Goal: Information Seeking & Learning: Learn about a topic

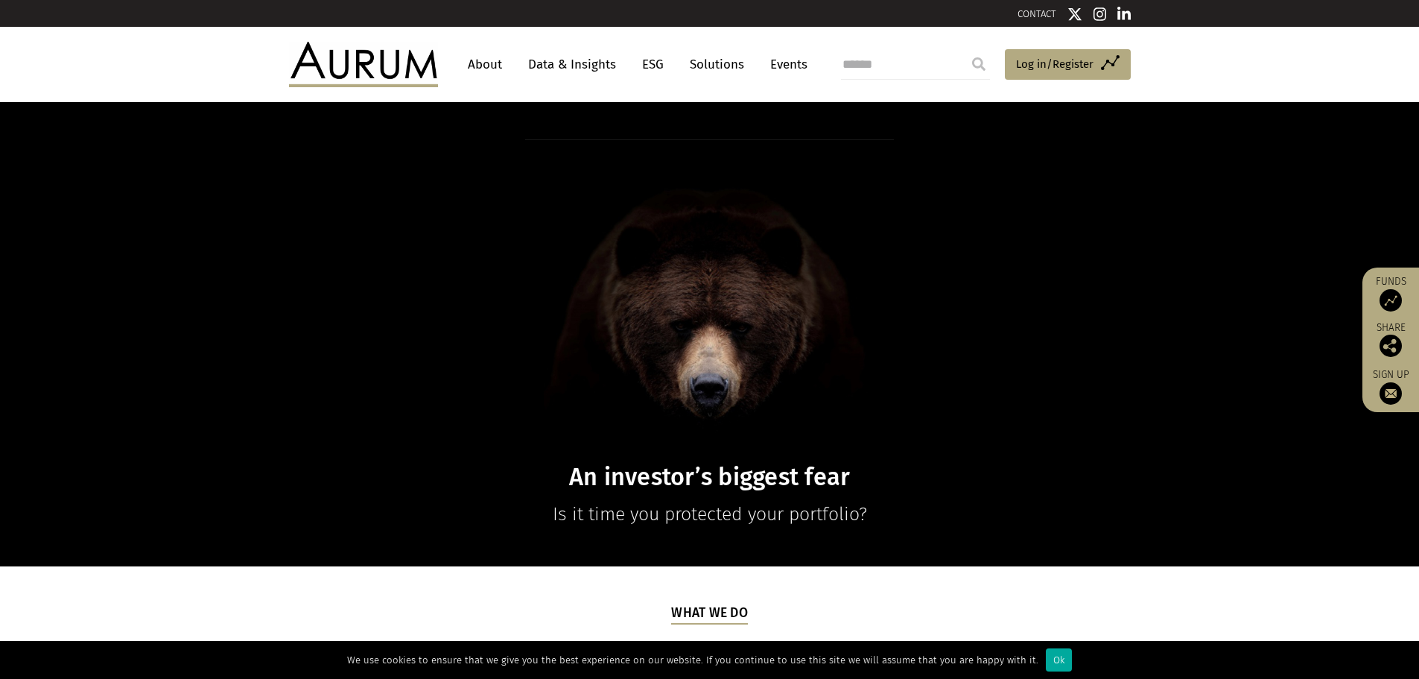
click at [544, 67] on link "Data & Insights" at bounding box center [572, 65] width 103 height 28
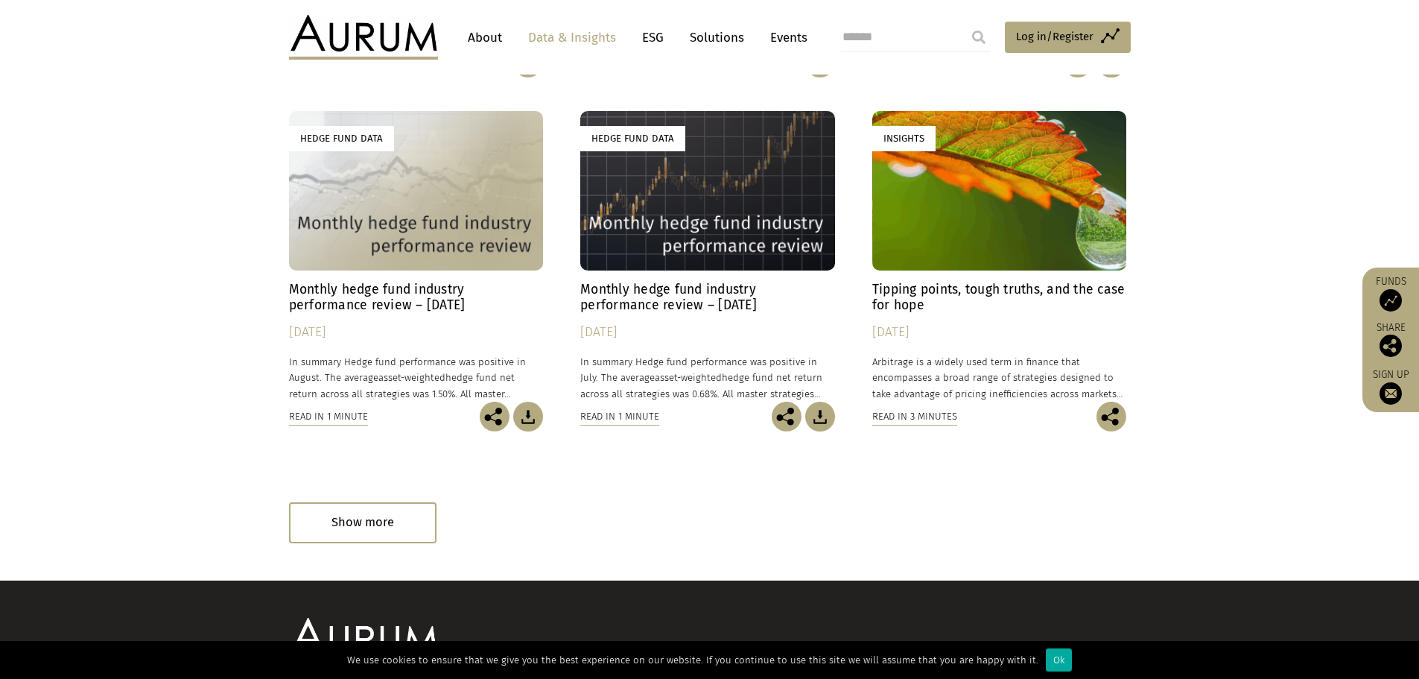
scroll to position [792, 0]
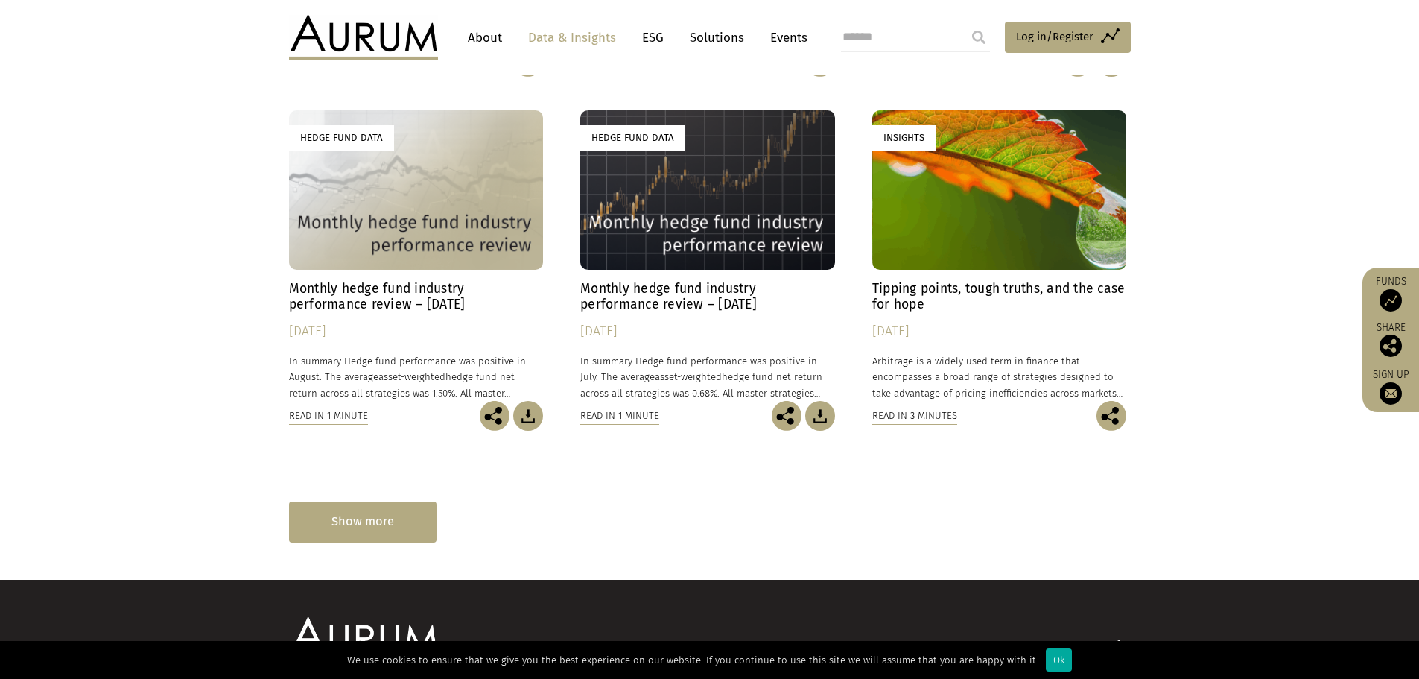
click at [361, 518] on div "Show more" at bounding box center [363, 521] width 148 height 41
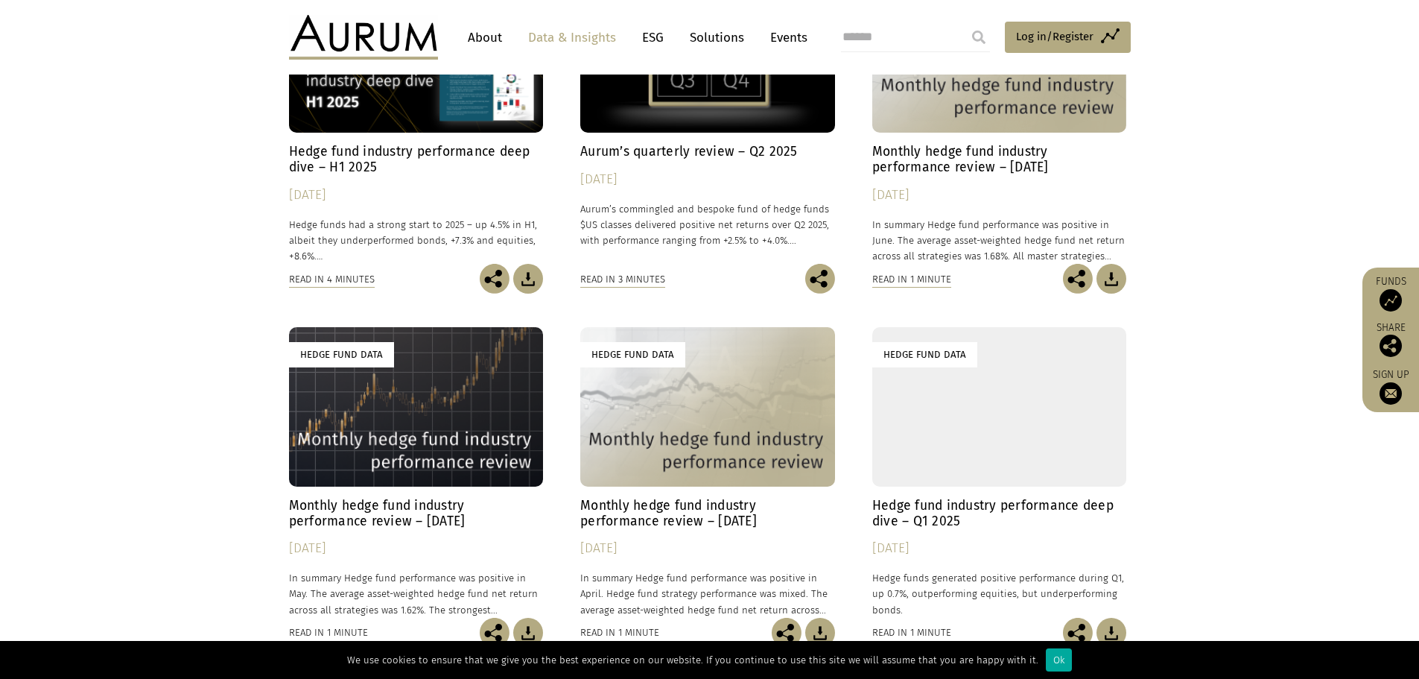
scroll to position [1283, 0]
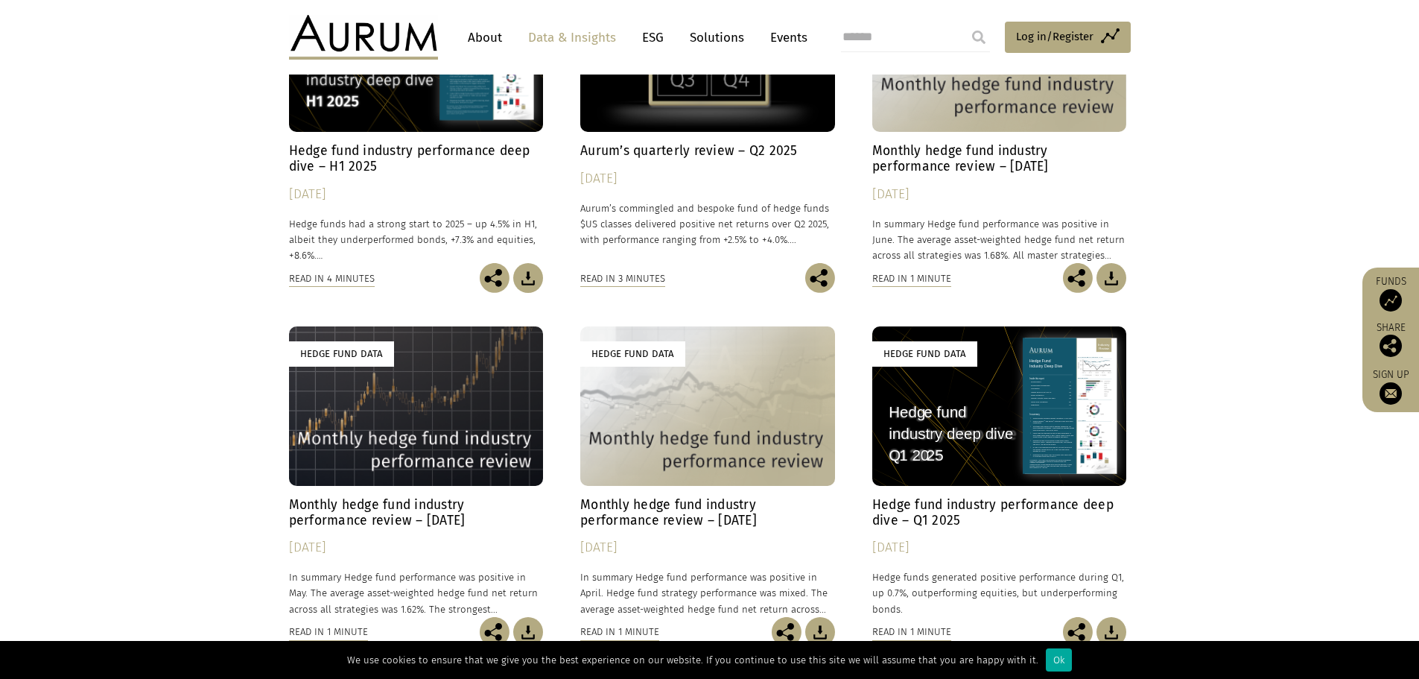
click at [974, 460] on div "Hedge Fund Data" at bounding box center [999, 405] width 255 height 159
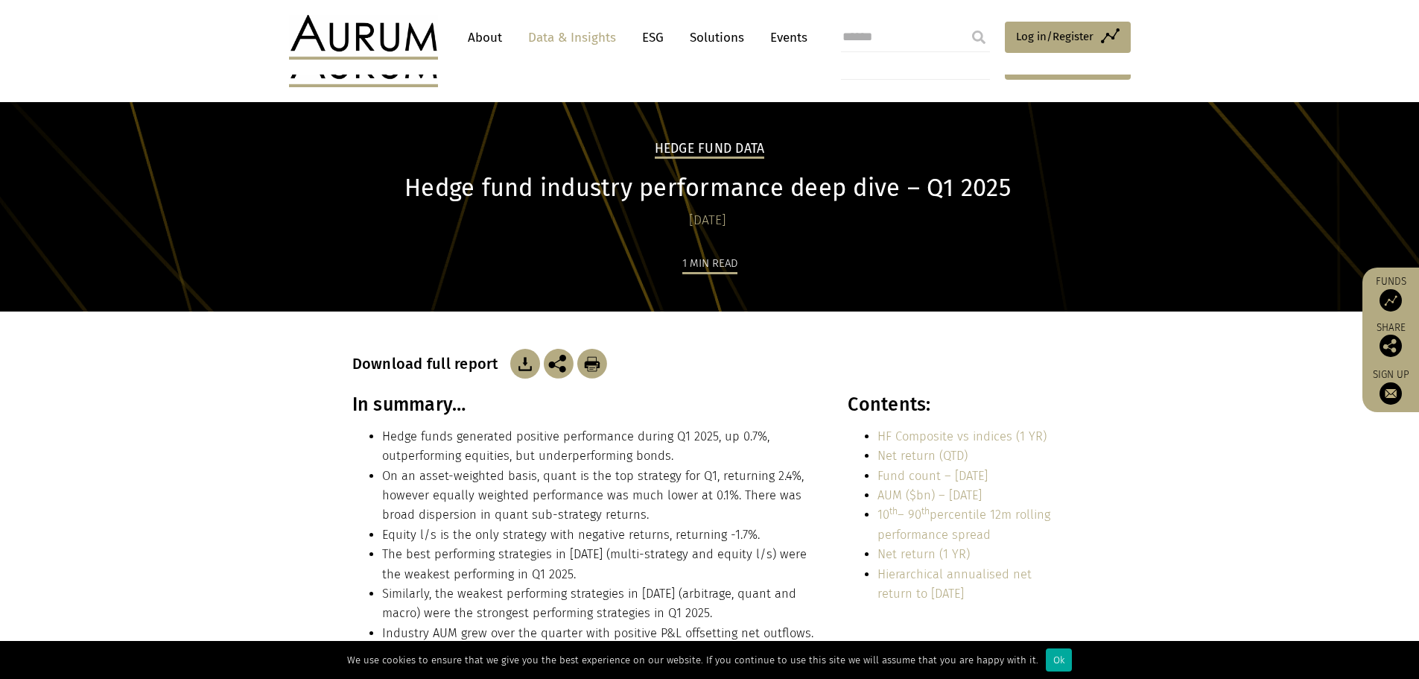
scroll to position [346, 0]
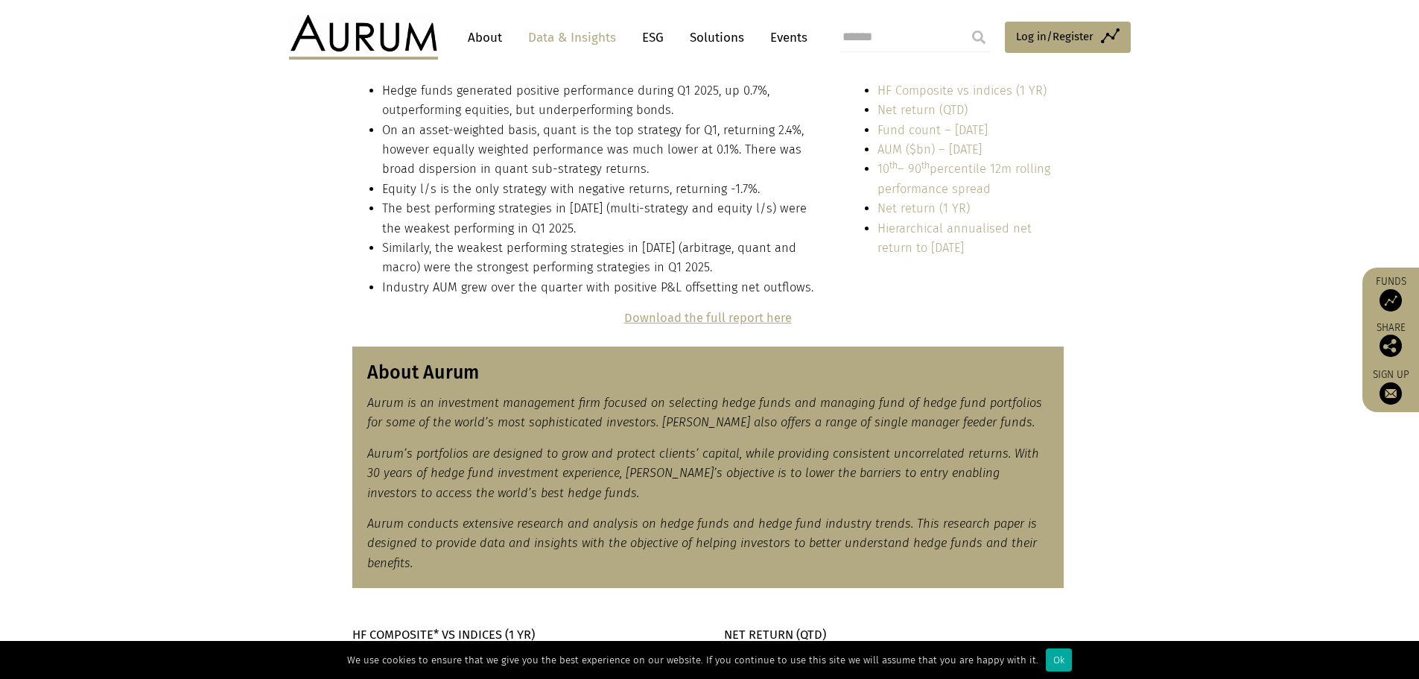
click at [662, 313] on strong "Download the full report here" at bounding box center [708, 318] width 168 height 14
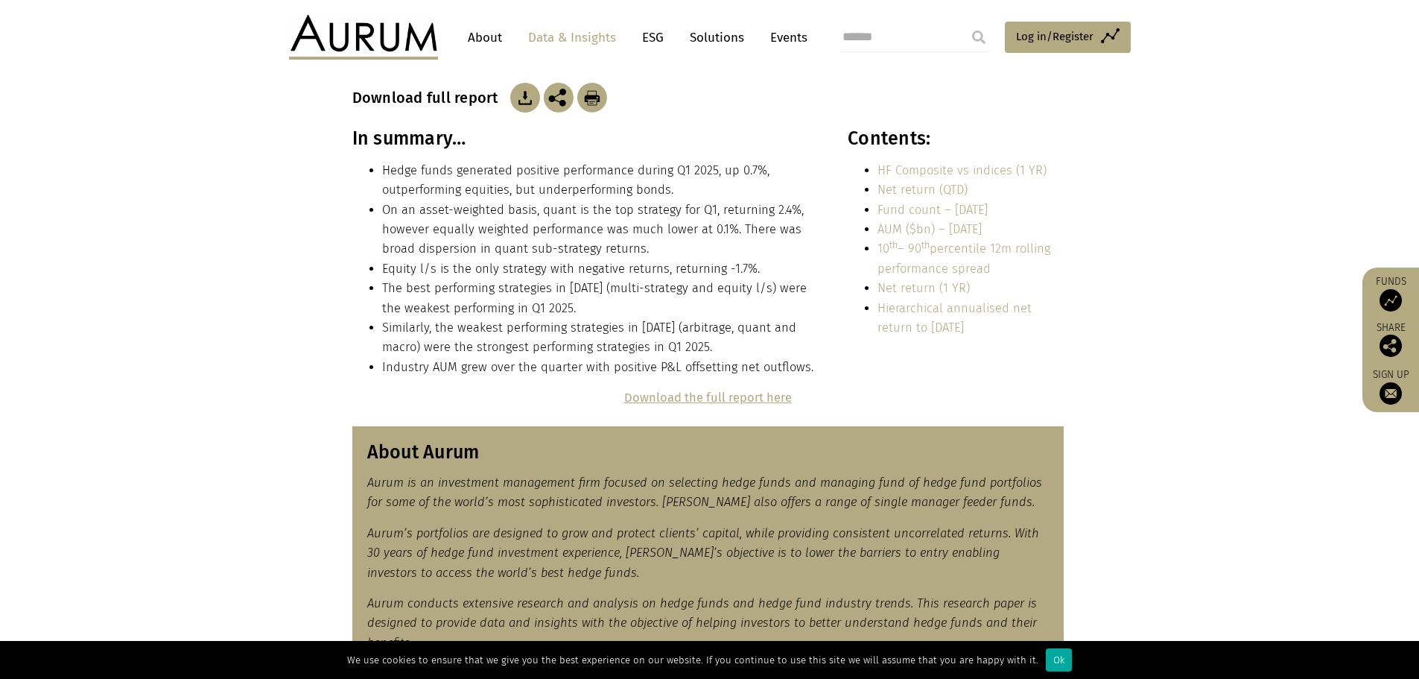
click at [570, 39] on link "Data & Insights" at bounding box center [572, 38] width 103 height 28
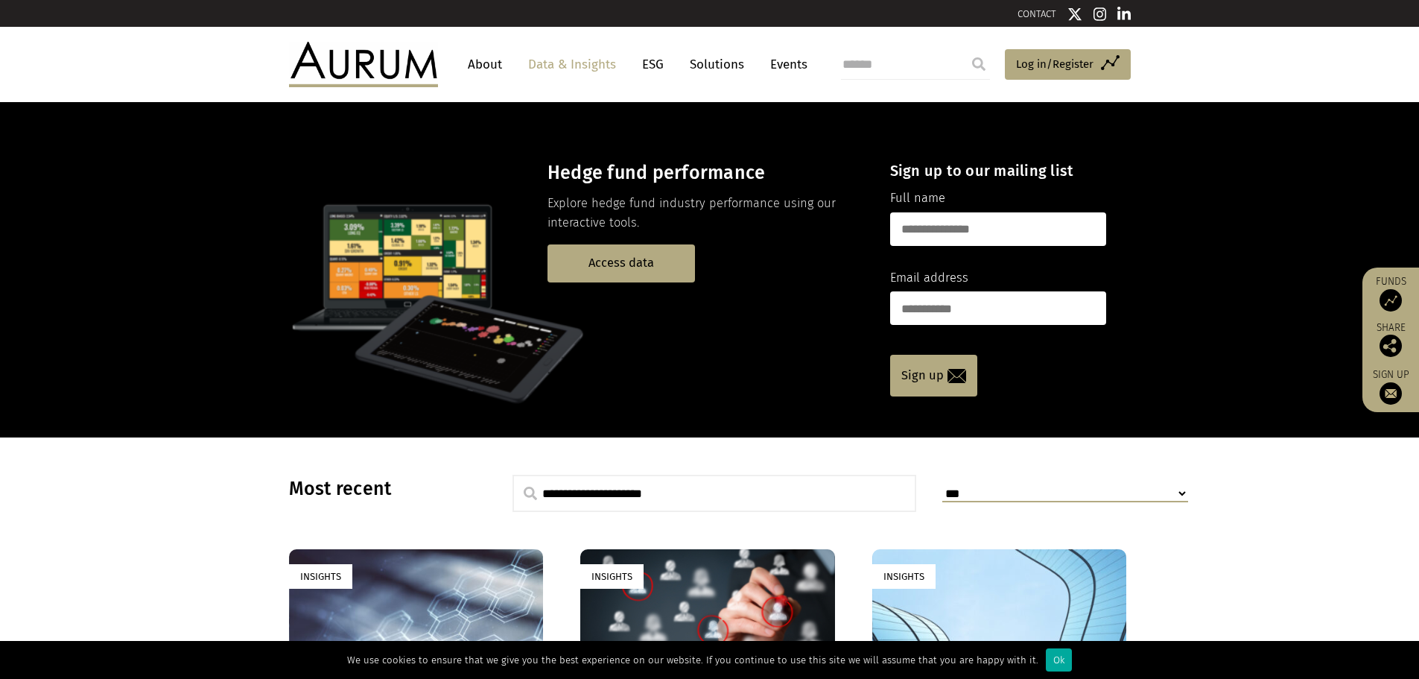
click at [887, 66] on input "search" at bounding box center [915, 65] width 149 height 30
type input "*****"
click at [964, 49] on input "submit" at bounding box center [979, 64] width 30 height 30
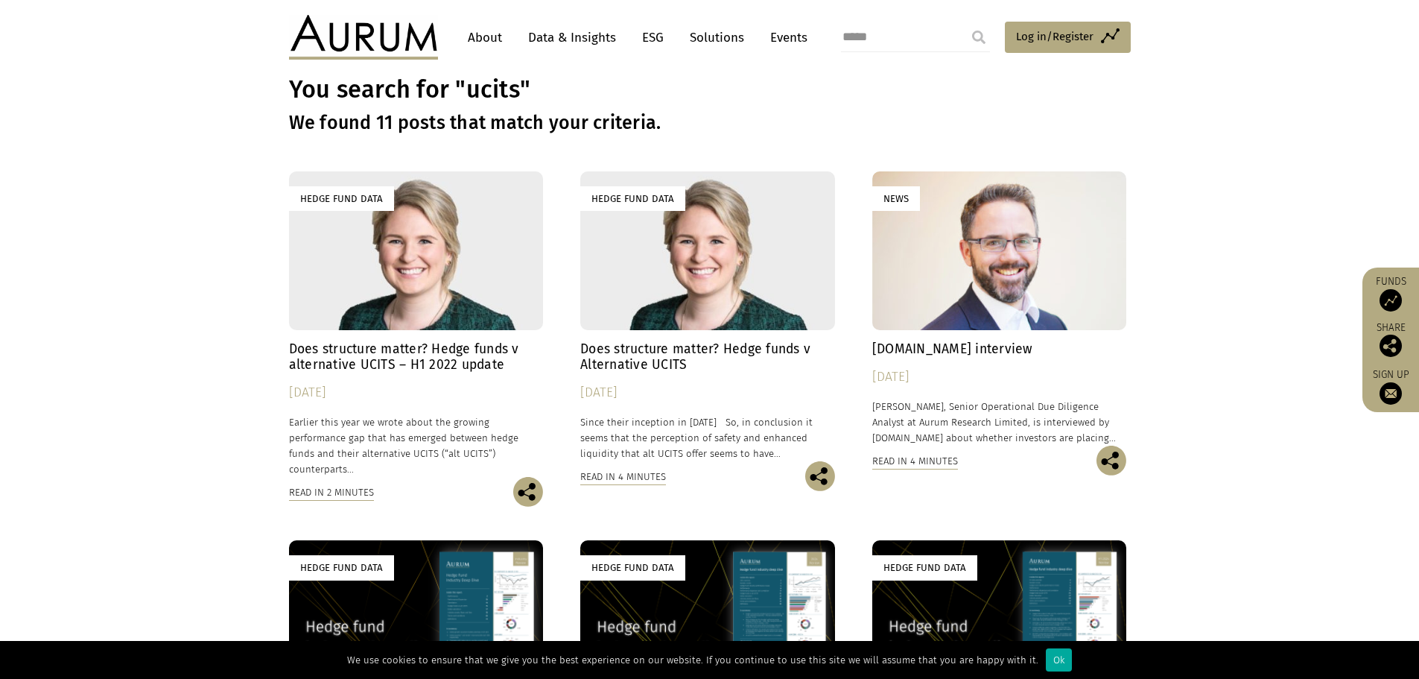
scroll to position [65, 0]
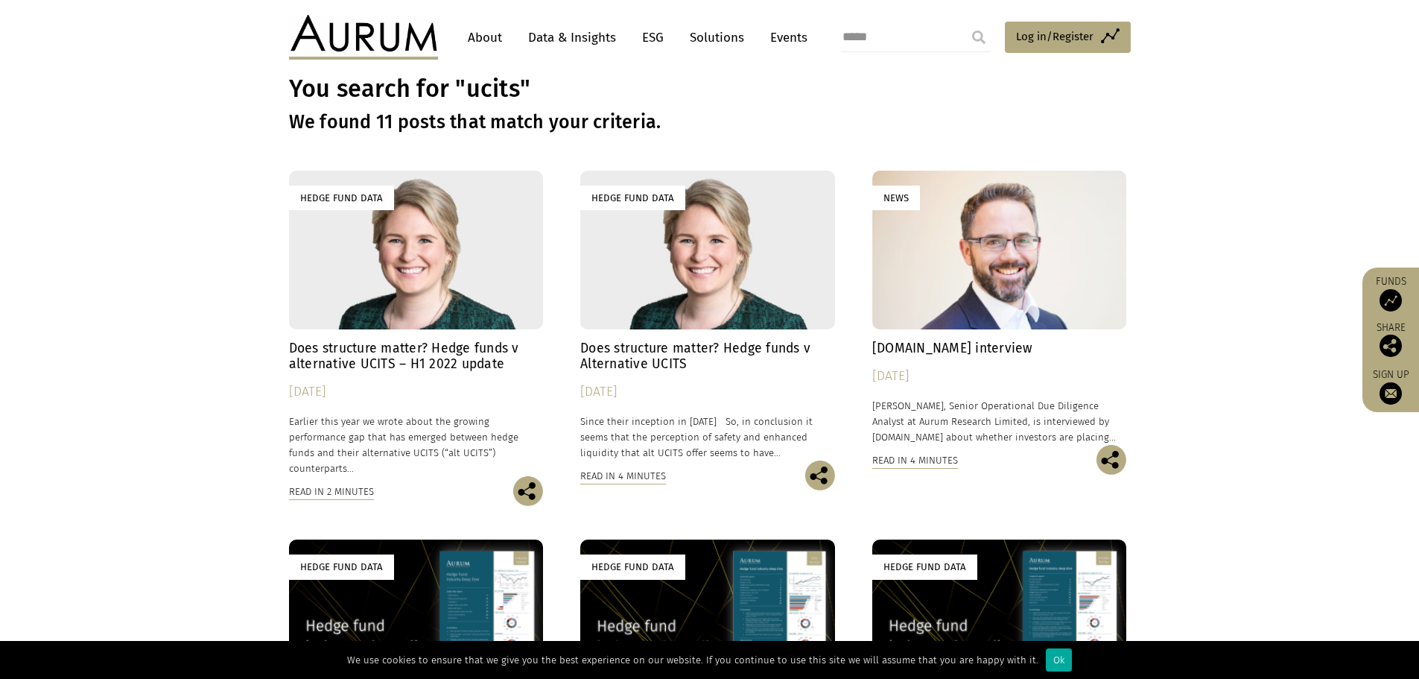
click at [465, 285] on div "Hedge Fund Data" at bounding box center [416, 250] width 255 height 159
click at [683, 291] on div "Hedge Fund Data" at bounding box center [707, 250] width 255 height 159
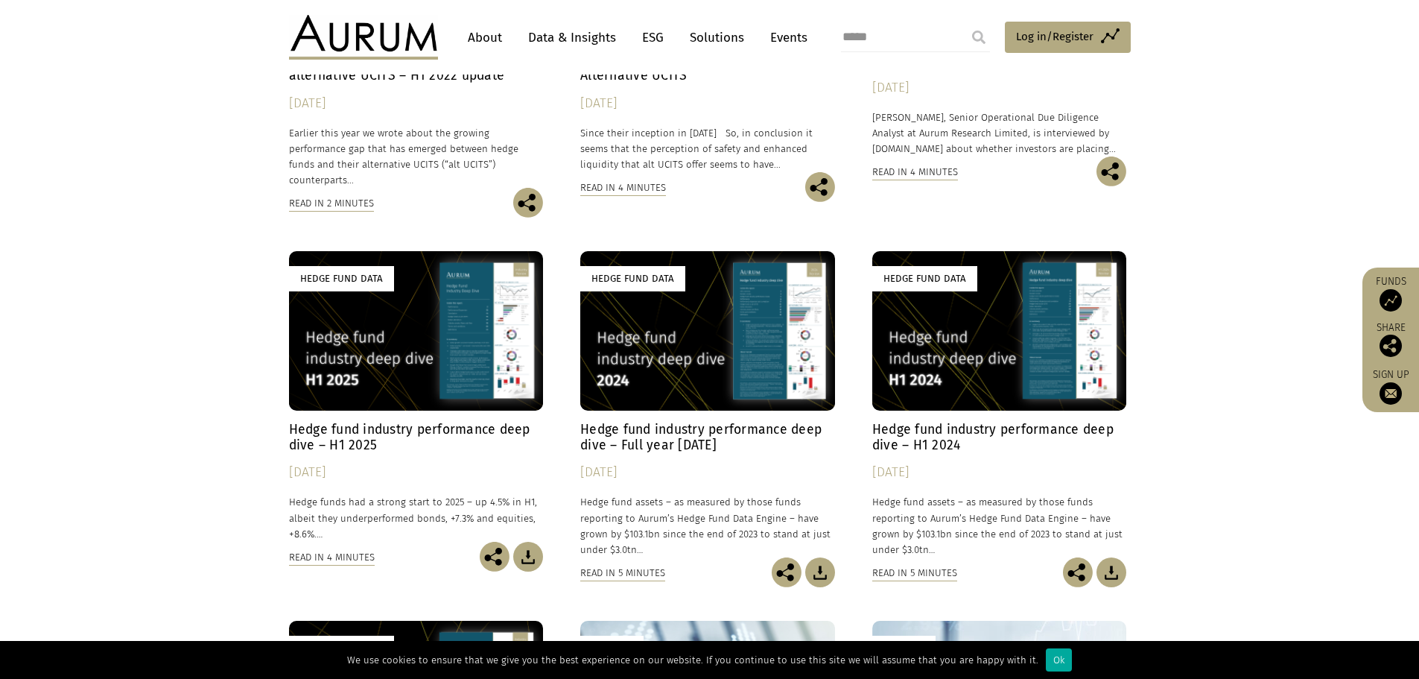
scroll to position [354, 0]
click at [524, 541] on img at bounding box center [528, 556] width 30 height 30
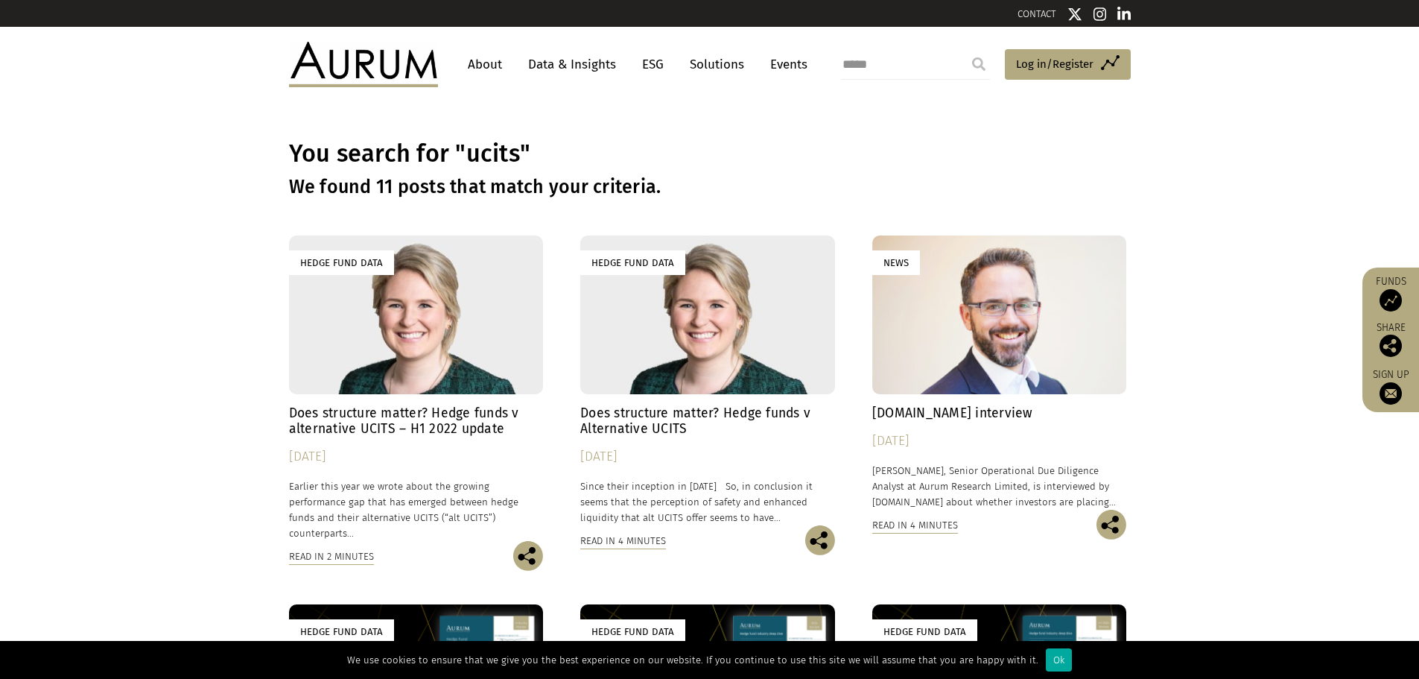
scroll to position [3, 0]
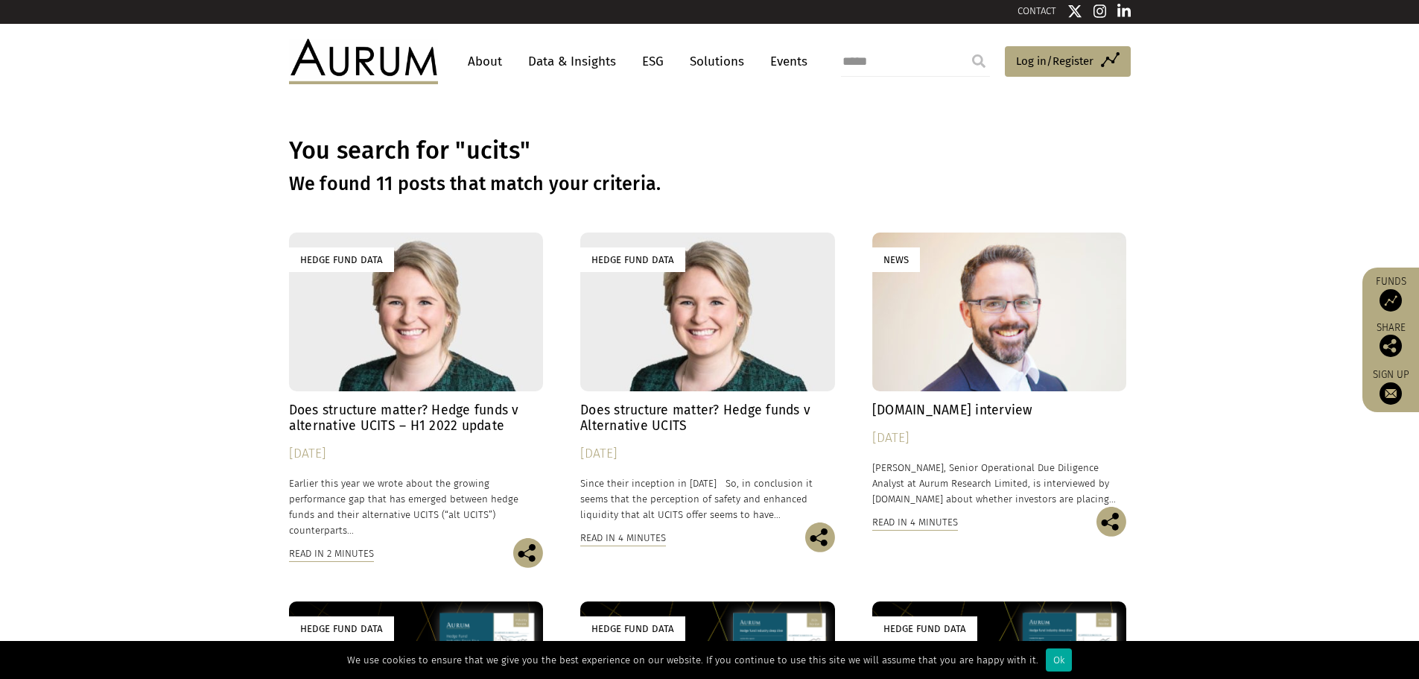
click at [690, 298] on div "Hedge Fund Data" at bounding box center [707, 311] width 255 height 159
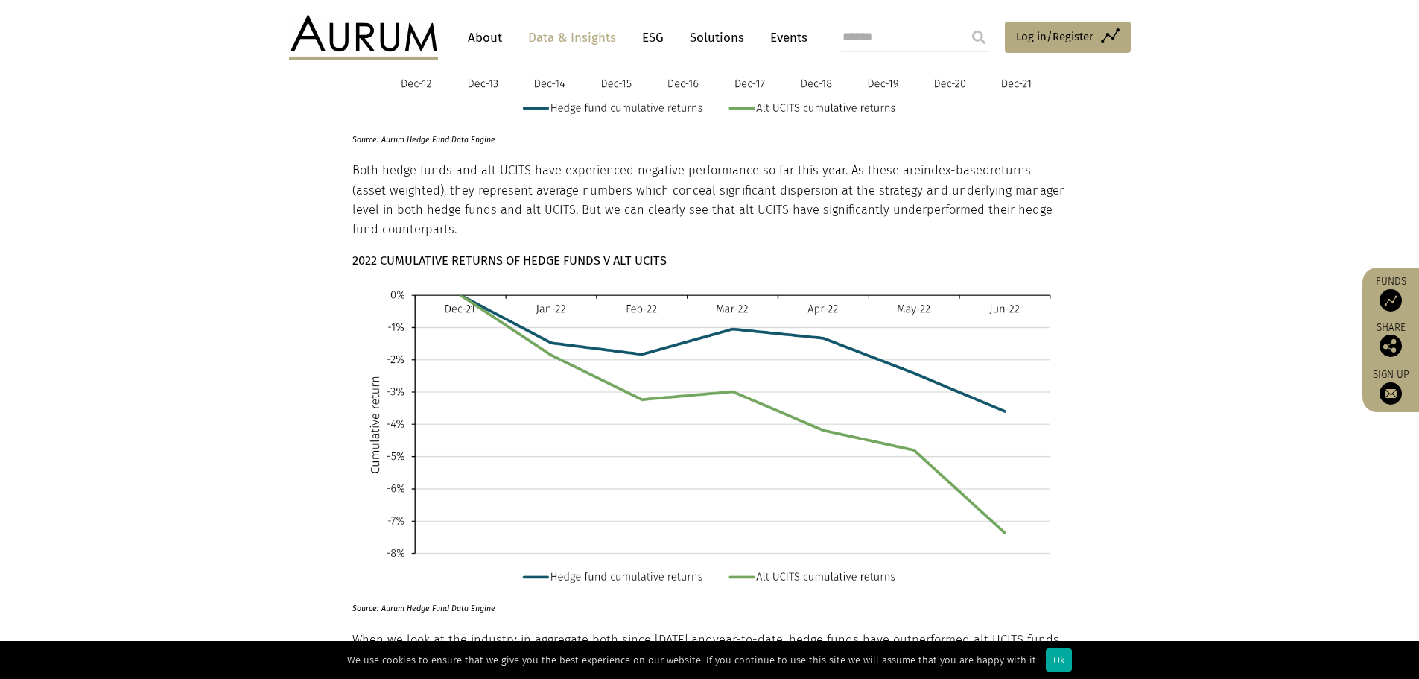
scroll to position [814, 0]
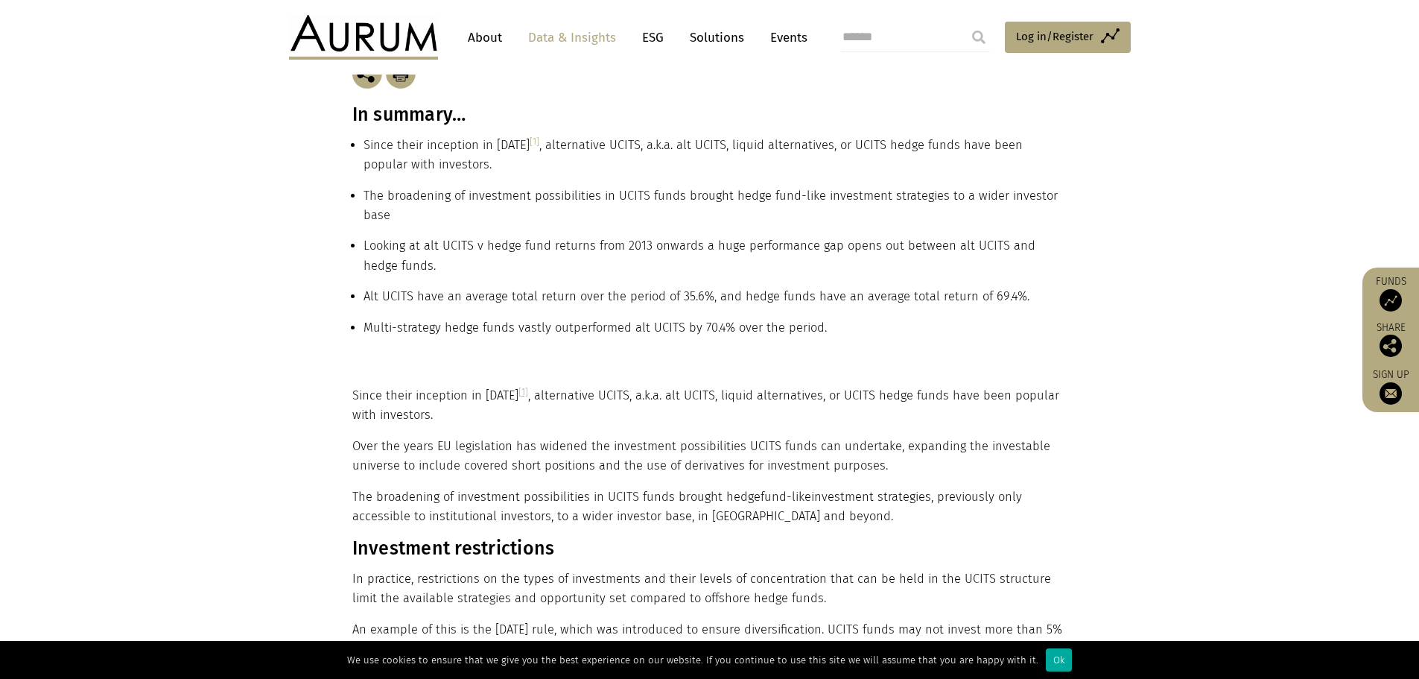
scroll to position [348, 0]
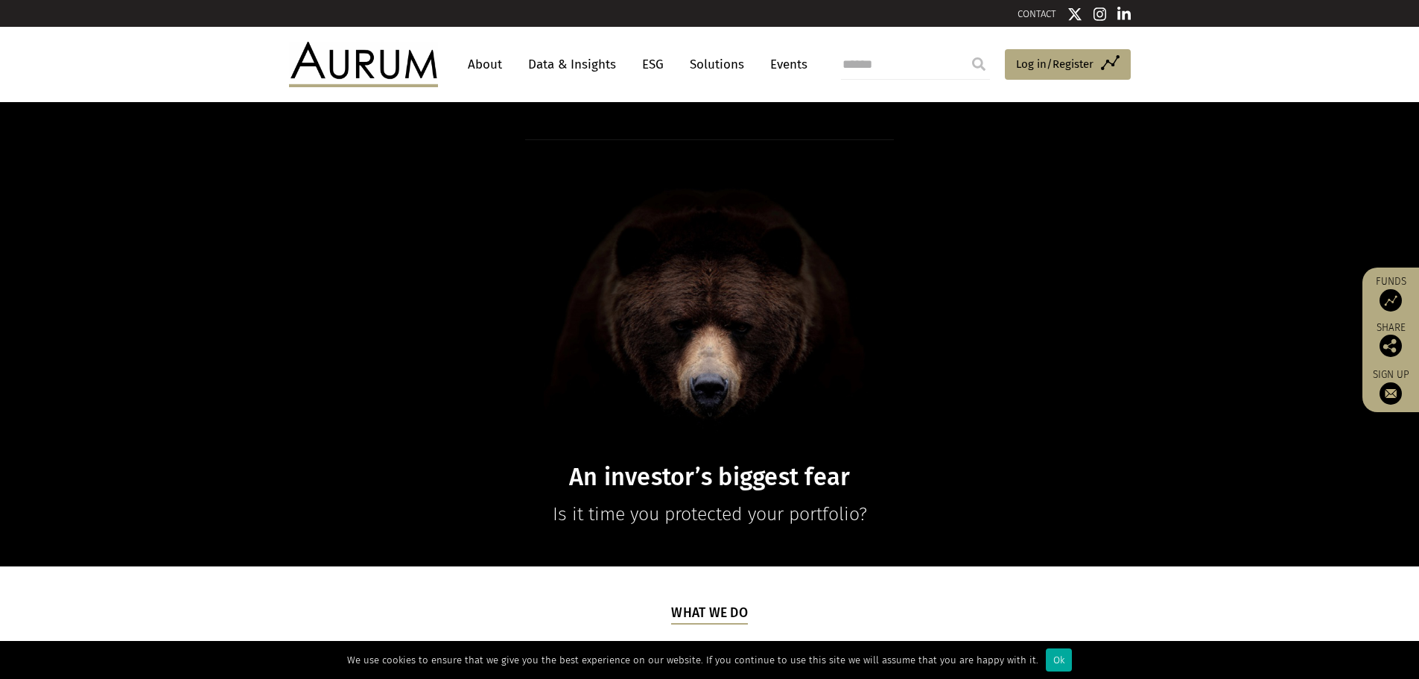
click at [570, 75] on link "Data & Insights" at bounding box center [572, 65] width 103 height 28
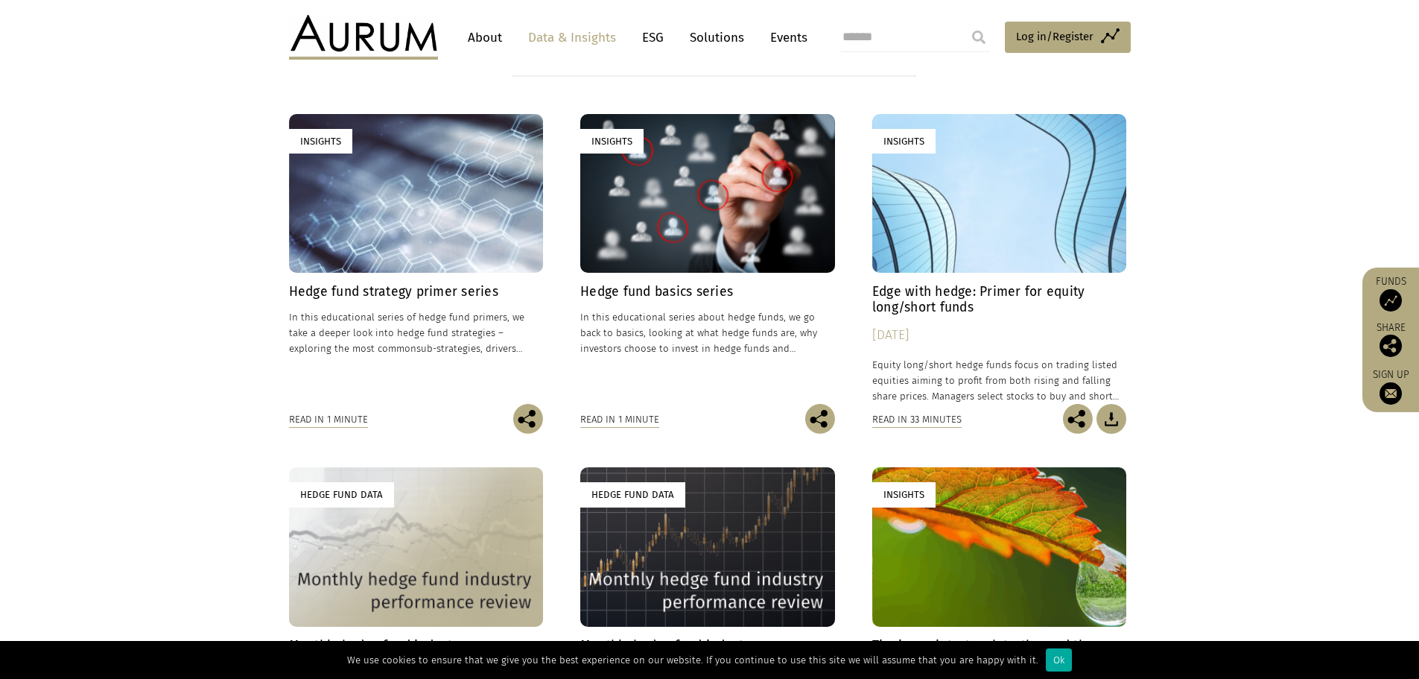
scroll to position [442, 0]
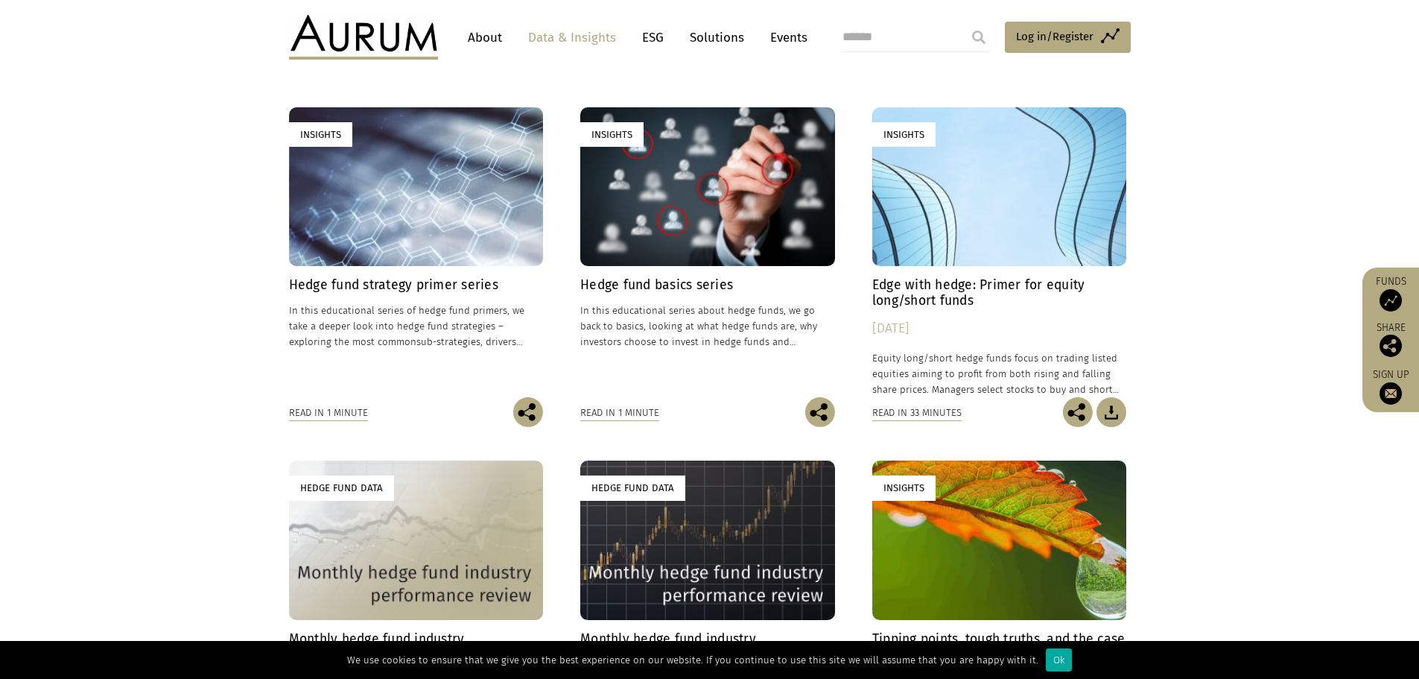
click at [472, 212] on div "Insights" at bounding box center [416, 186] width 255 height 159
click at [717, 176] on div "Insights" at bounding box center [707, 186] width 255 height 159
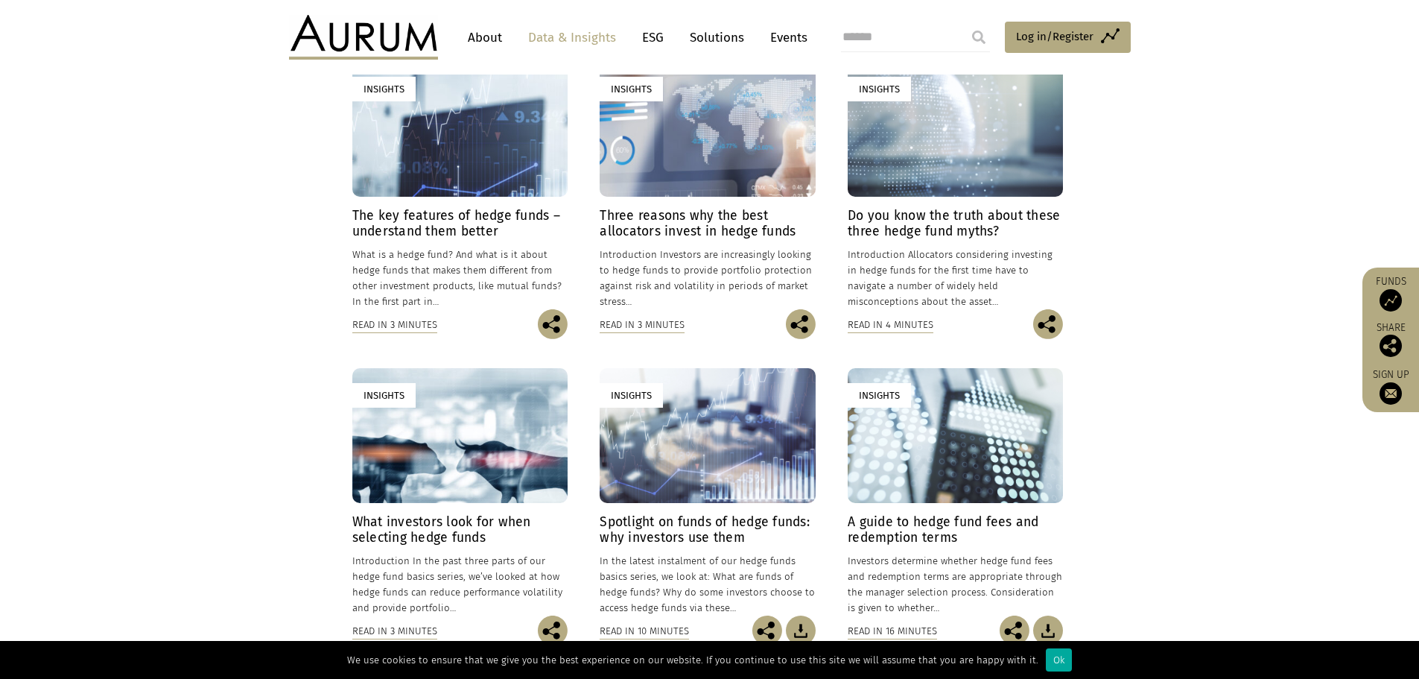
scroll to position [406, 0]
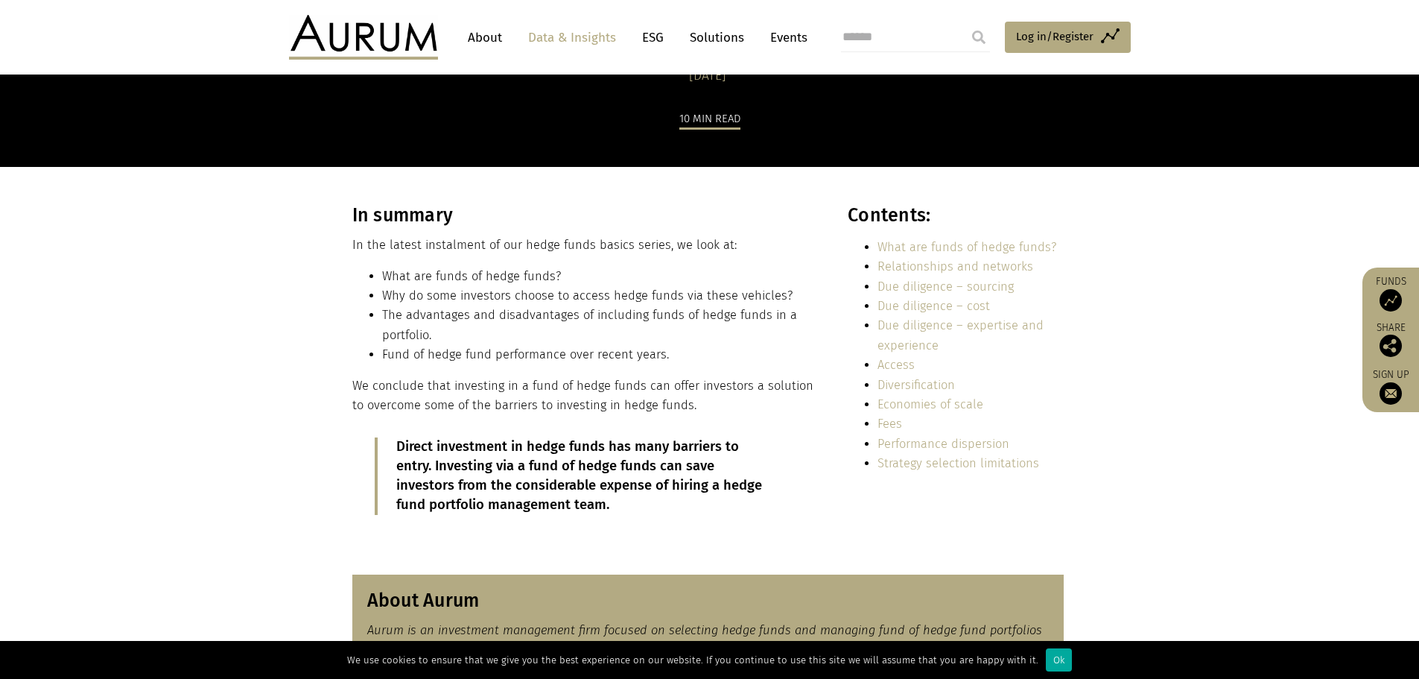
scroll to position [145, 0]
click at [568, 333] on li "The advantages and disadvantages of including funds of hedge funds in a portfol…" at bounding box center [599, 324] width 434 height 39
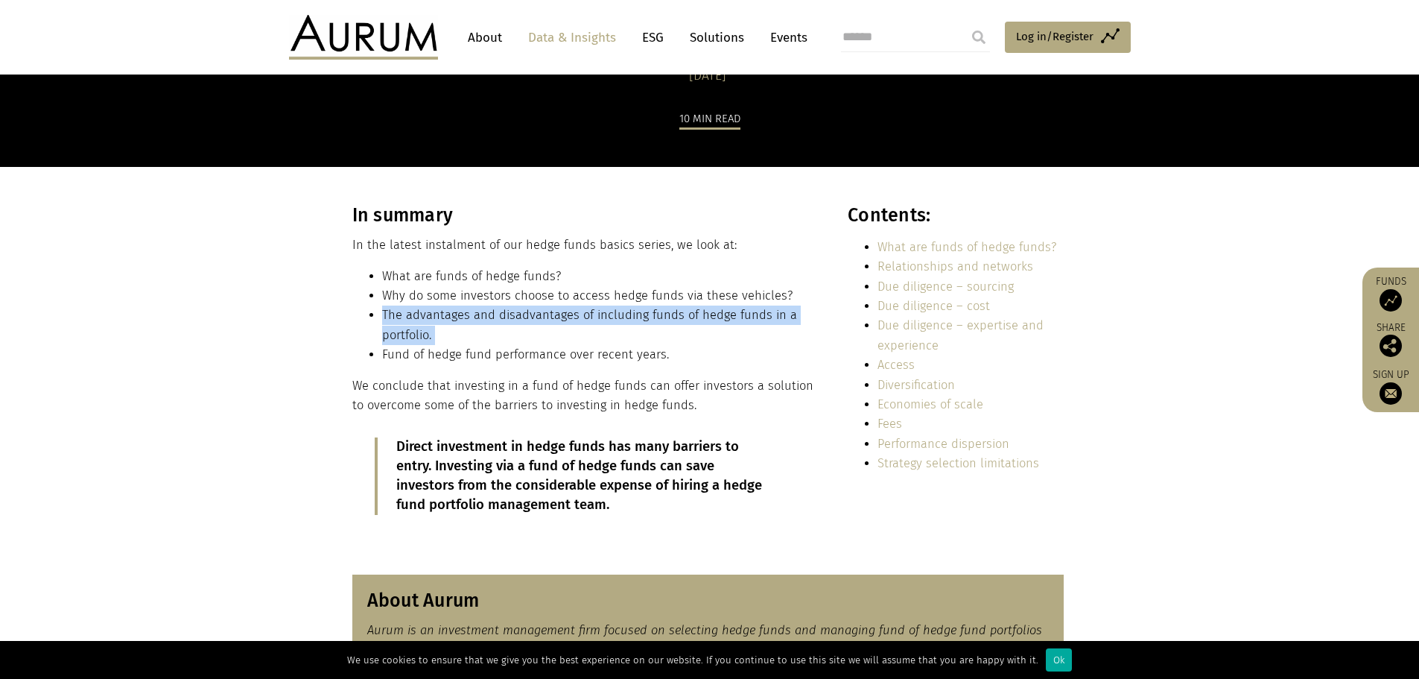
click at [568, 333] on li "The advantages and disadvantages of including funds of hedge funds in a portfol…" at bounding box center [599, 324] width 434 height 39
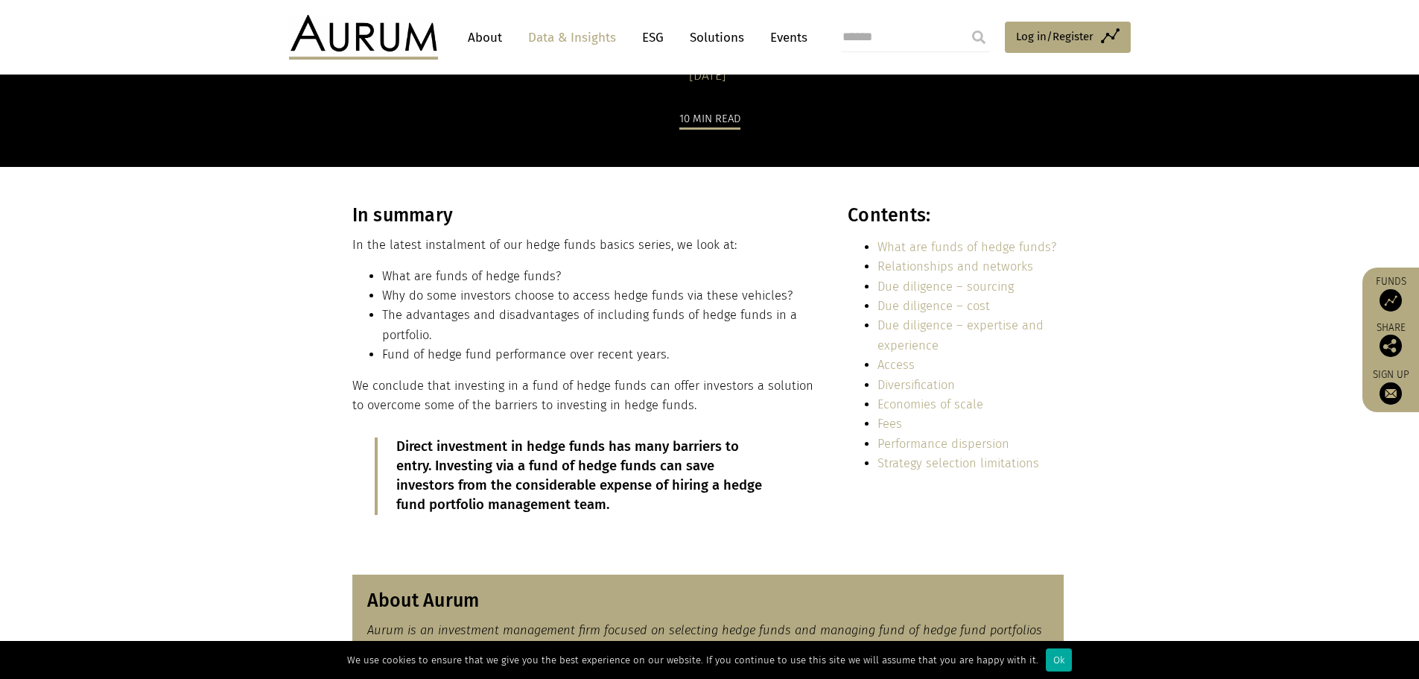
click at [568, 333] on li "The advantages and disadvantages of including funds of hedge funds in a portfol…" at bounding box center [599, 324] width 434 height 39
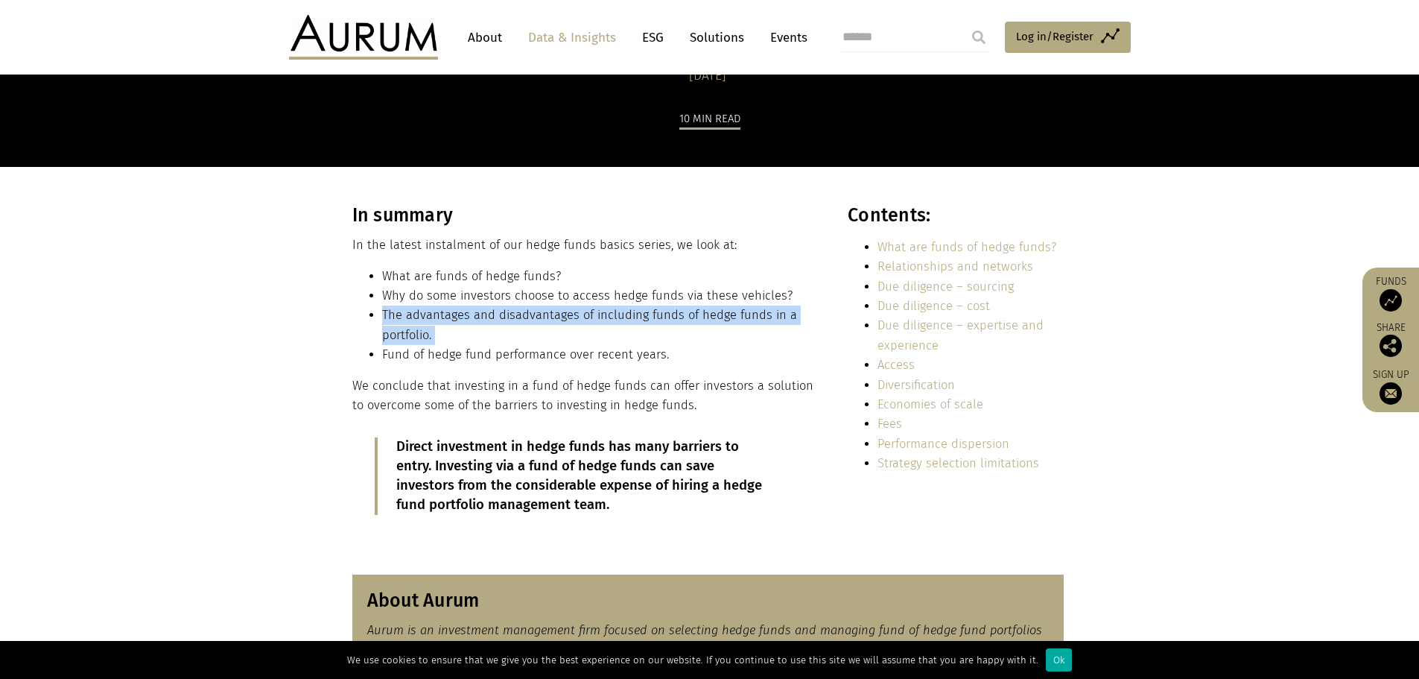
click at [568, 333] on li "The advantages and disadvantages of including funds of hedge funds in a portfol…" at bounding box center [599, 324] width 434 height 39
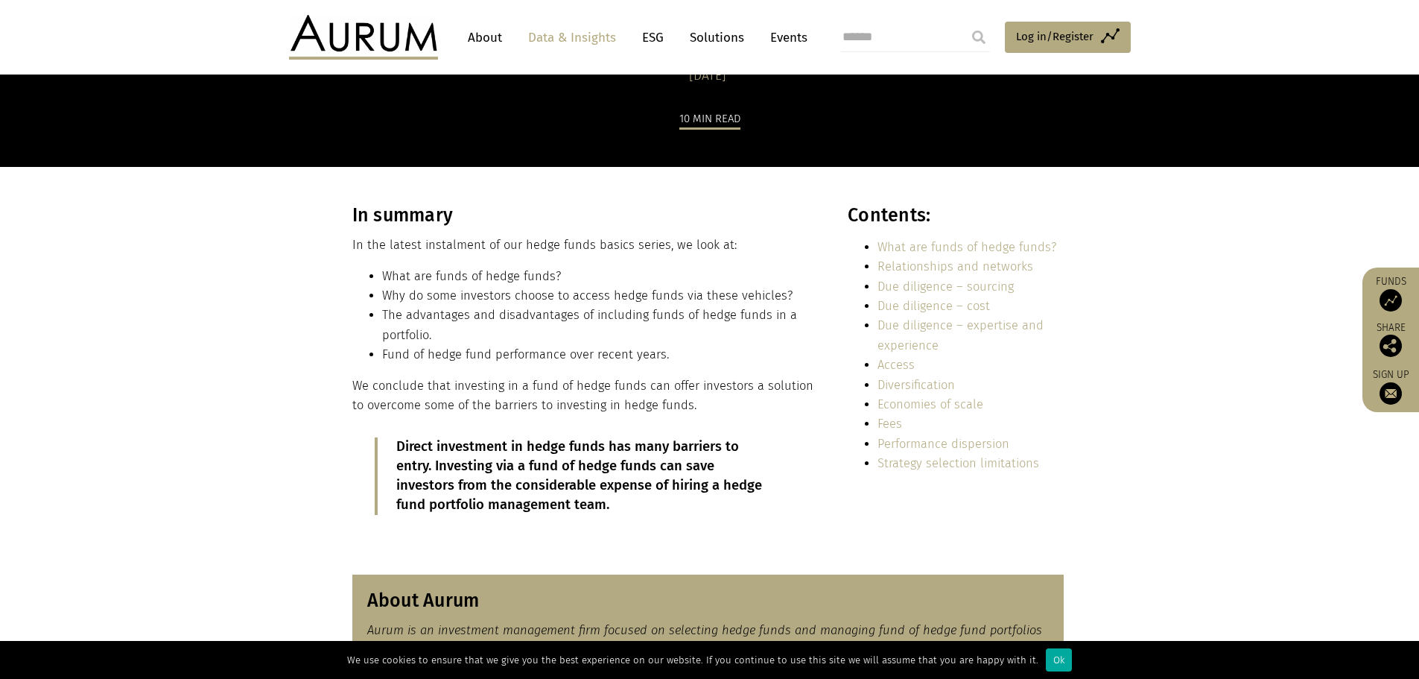
click at [624, 360] on li "Fund of hedge fund performance over recent years." at bounding box center [599, 354] width 434 height 19
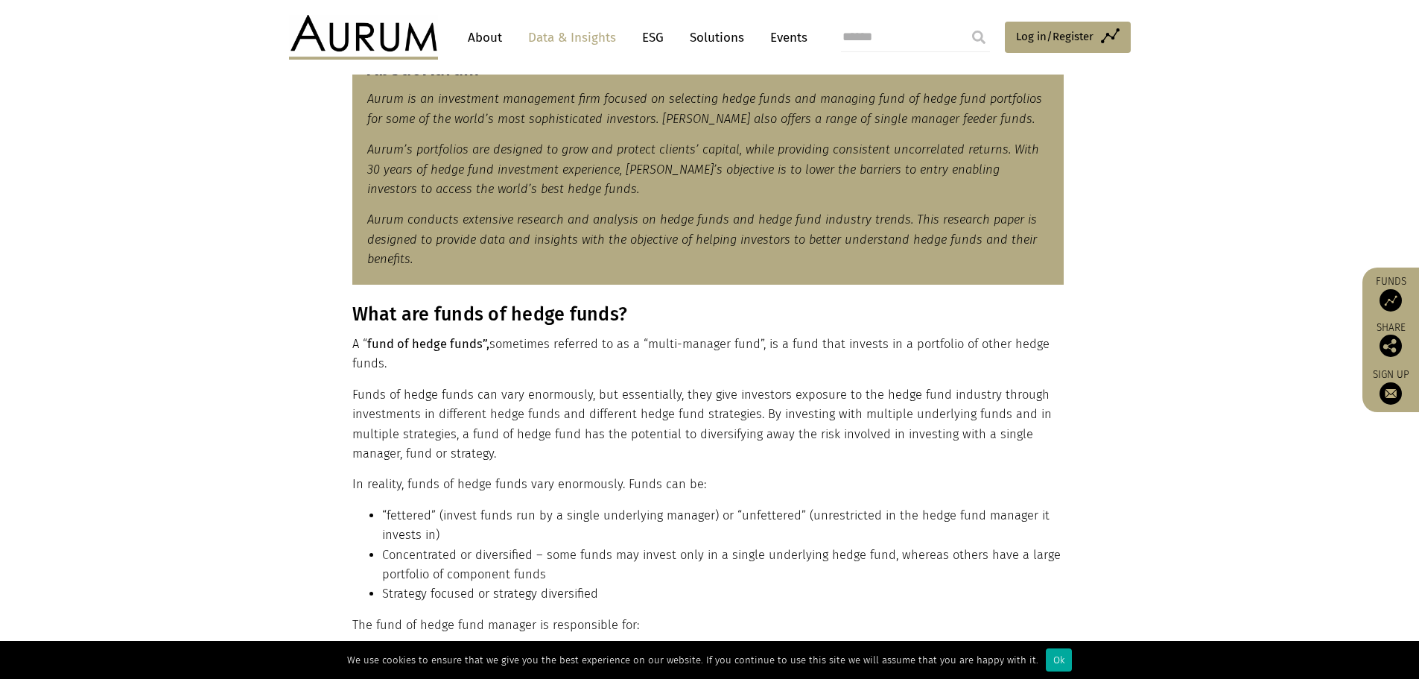
scroll to position [676, 0]
click at [611, 359] on p "A “ fund of hedge funds”, sometimes referred to as a “multi-manager fund”, is a…" at bounding box center [707, 353] width 711 height 39
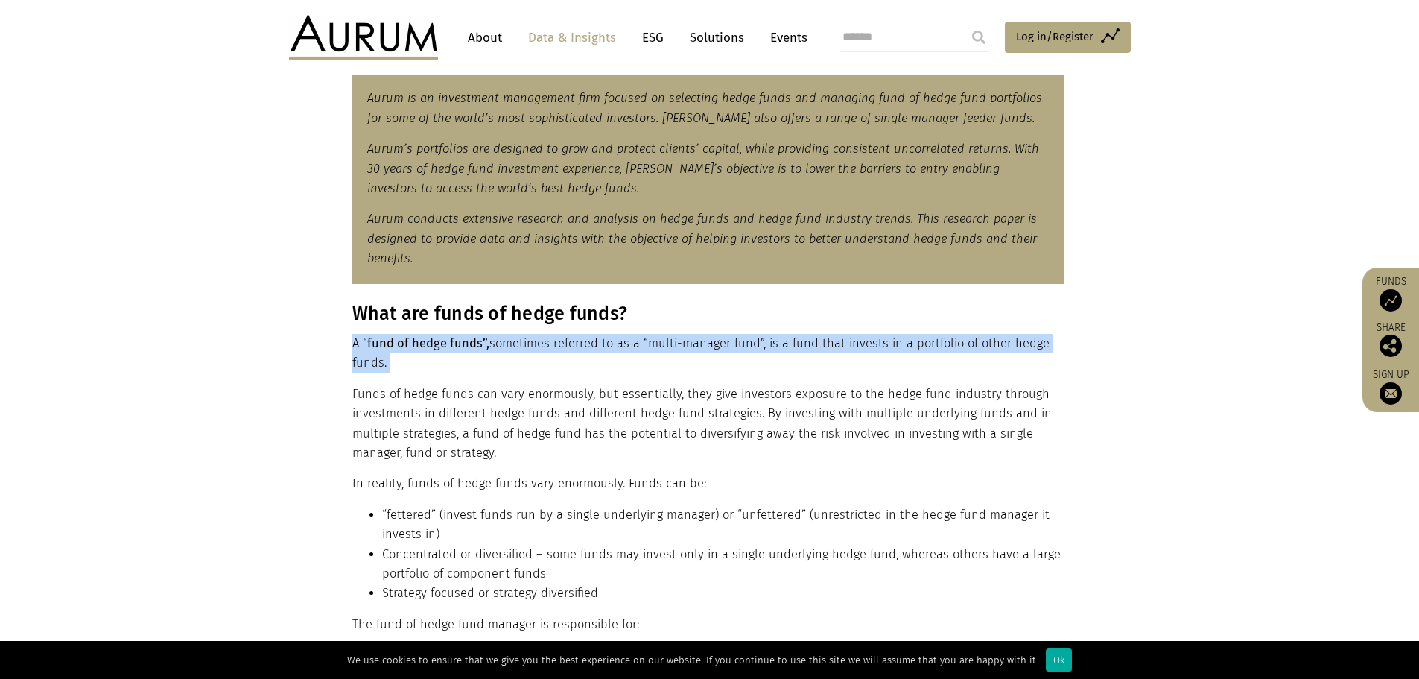
click at [611, 359] on p "A “ fund of hedge funds”, sometimes referred to as a “multi-manager fund”, is a…" at bounding box center [707, 353] width 711 height 39
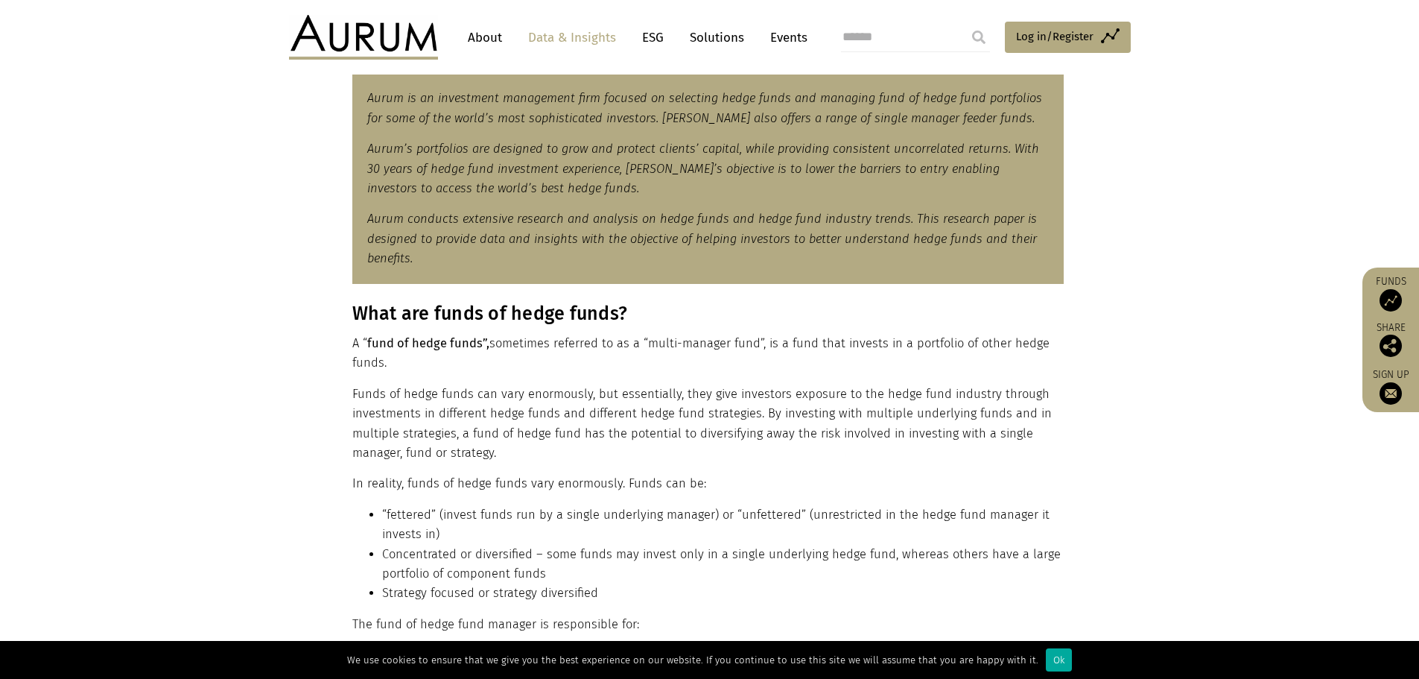
click at [611, 359] on p "A “ fund of hedge funds”, sometimes referred to as a “multi-manager fund”, is a…" at bounding box center [707, 353] width 711 height 39
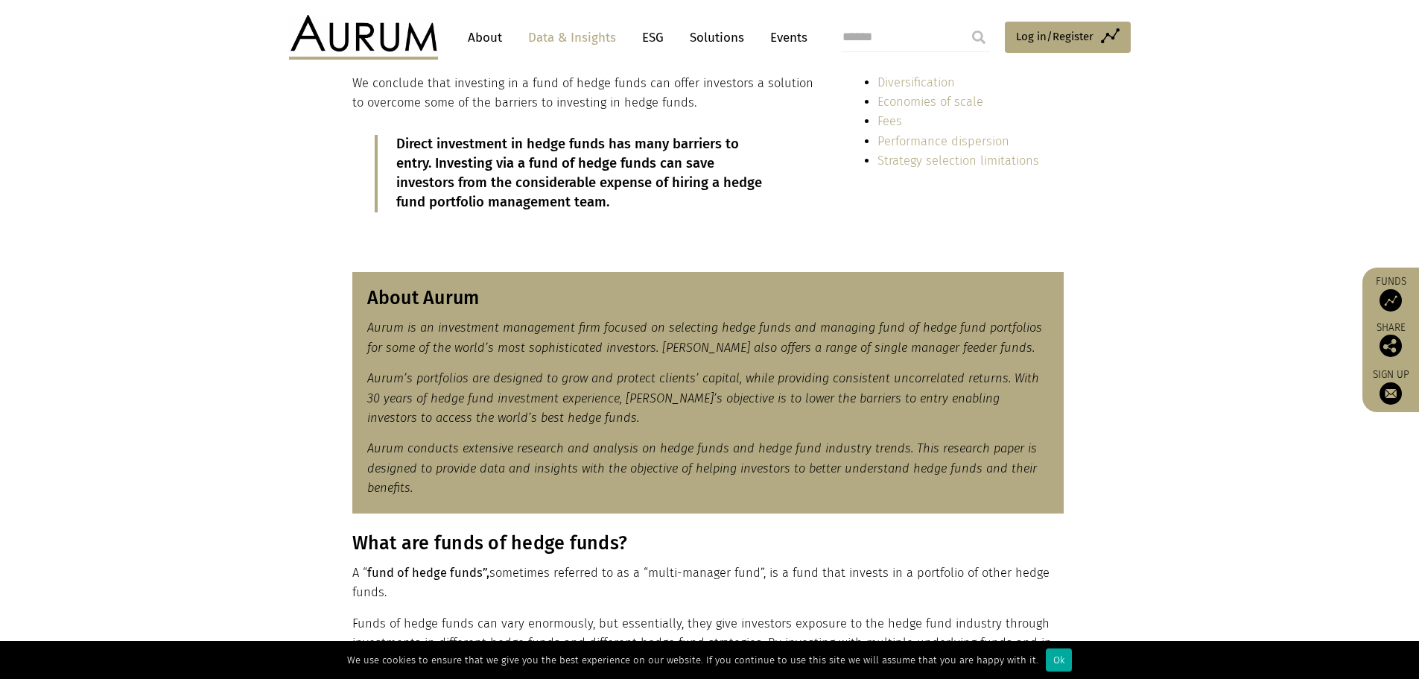
scroll to position [604, 0]
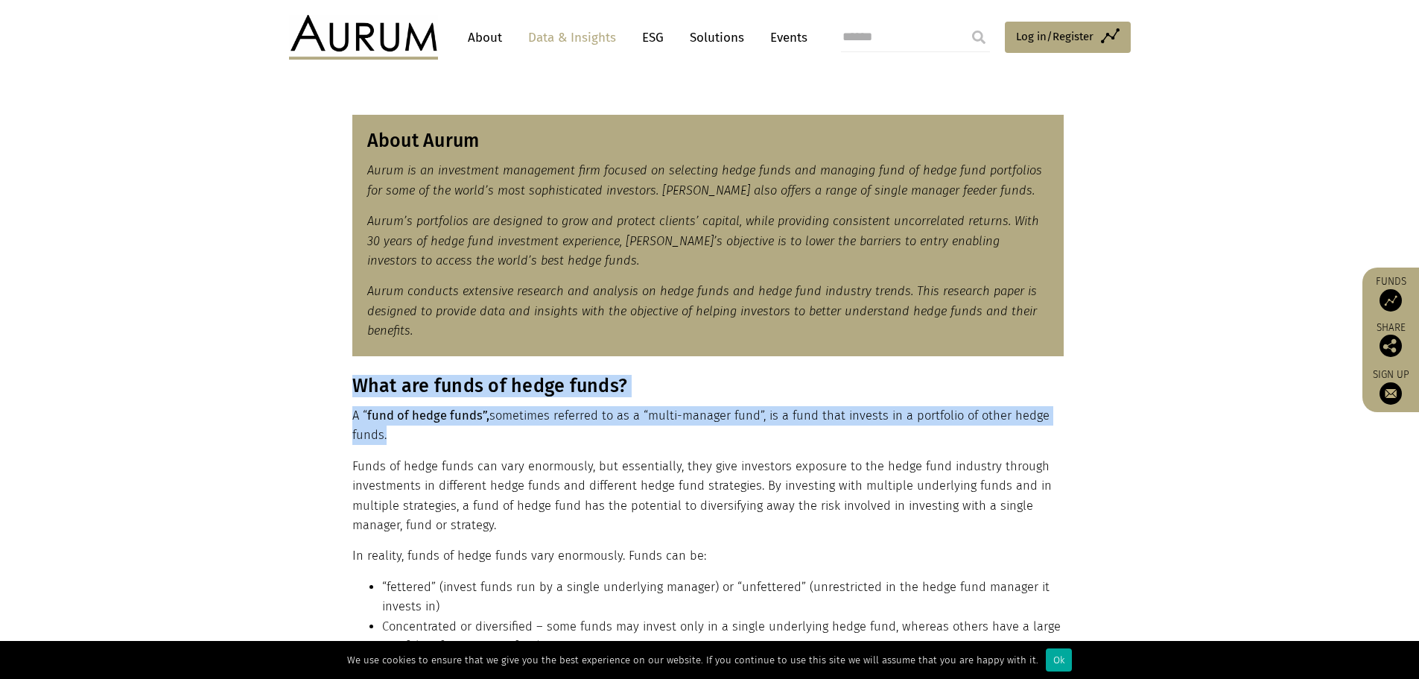
drag, startPoint x: 346, startPoint y: 380, endPoint x: 540, endPoint y: 445, distance: 205.0
click at [540, 445] on div "What are funds of hedge funds? A “ fund of hedge funds”, sometimes referred to …" at bounding box center [709, 601] width 745 height 453
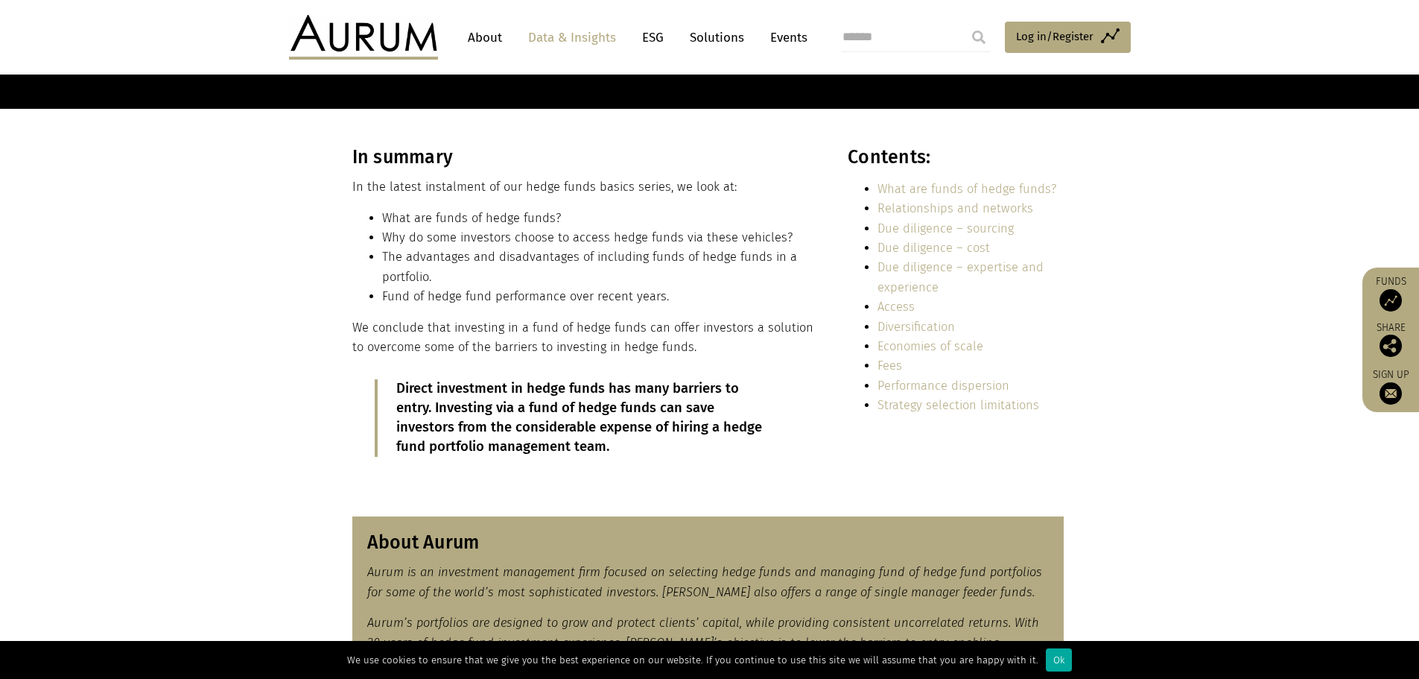
scroll to position [203, 0]
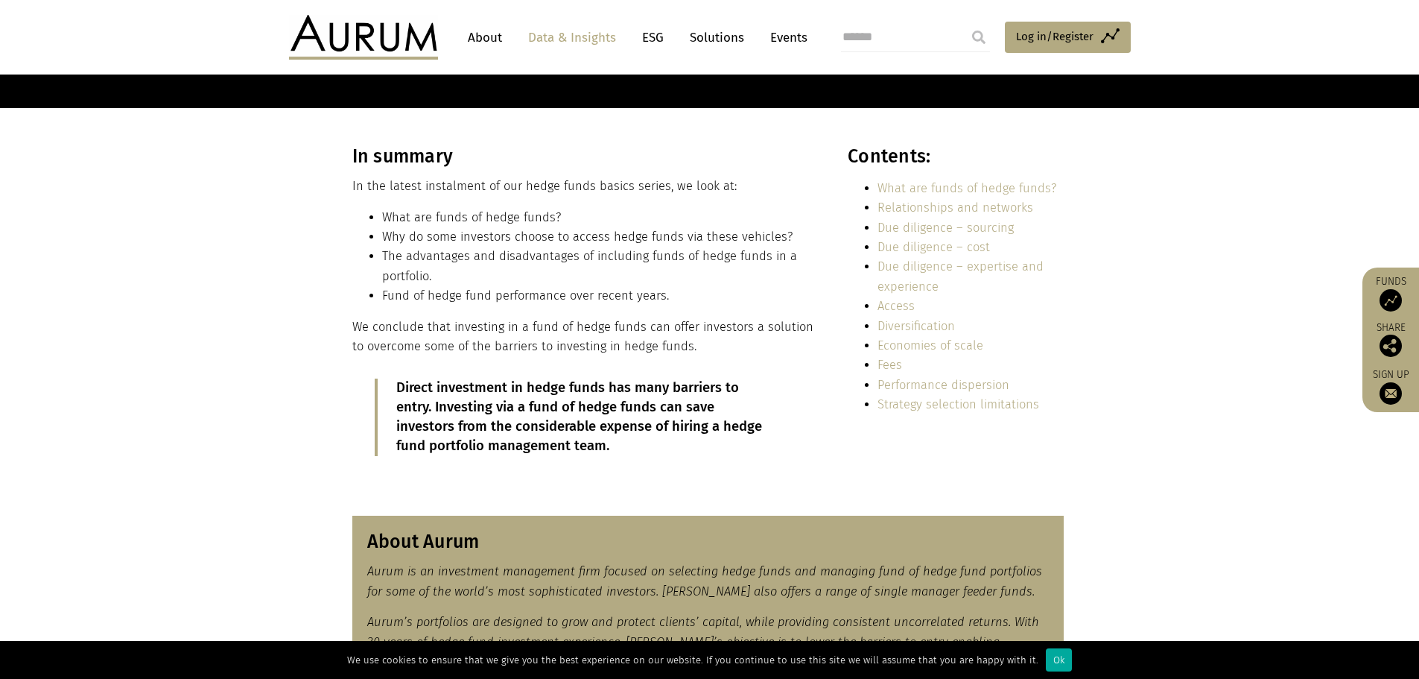
click at [193, 172] on section "In summary In the latest instalment of our hedge funds basics series, we look a…" at bounding box center [709, 302] width 1419 height 389
